Goal: Task Accomplishment & Management: Manage account settings

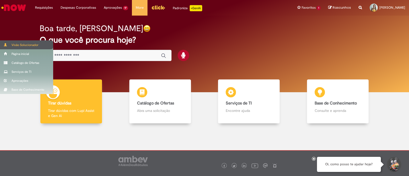
click at [17, 43] on div "Visão Solucionador" at bounding box center [26, 44] width 53 height 9
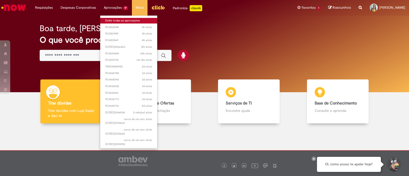
click at [120, 19] on link "Exibir todas as aprovações" at bounding box center [128, 21] width 57 height 6
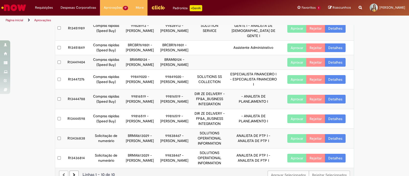
scroll to position [98, 0]
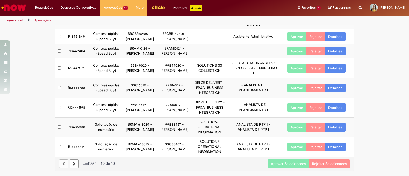
click at [297, 168] on button "Aprovar Selecionados" at bounding box center [287, 163] width 41 height 9
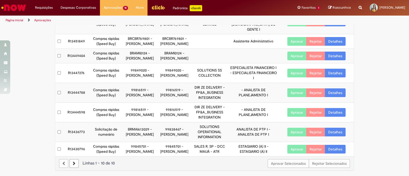
scroll to position [106, 0]
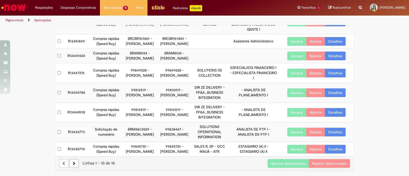
click at [273, 164] on button "Aprovar Selecionados" at bounding box center [287, 163] width 41 height 9
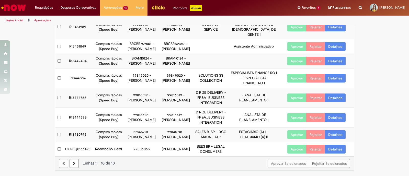
scroll to position [101, 0]
